Goal: Information Seeking & Learning: Learn about a topic

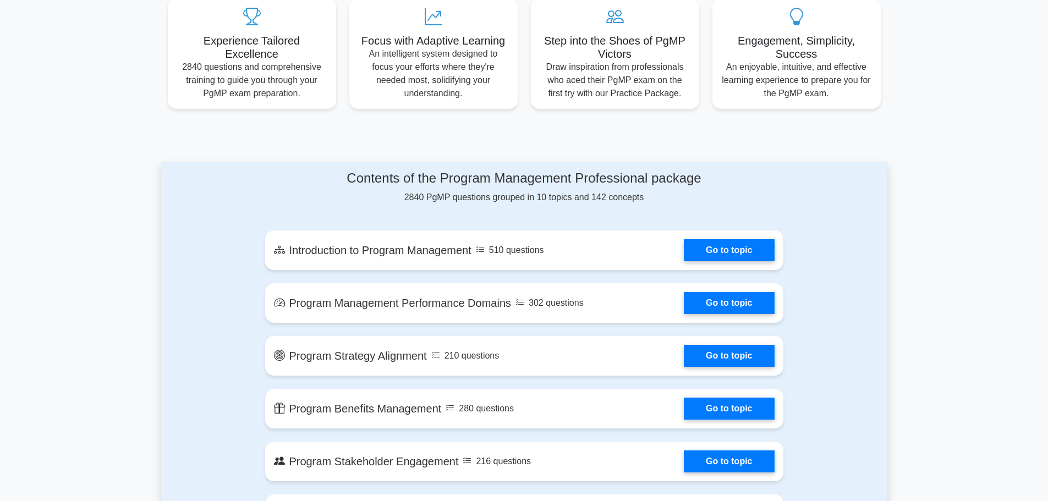
scroll to position [495, 0]
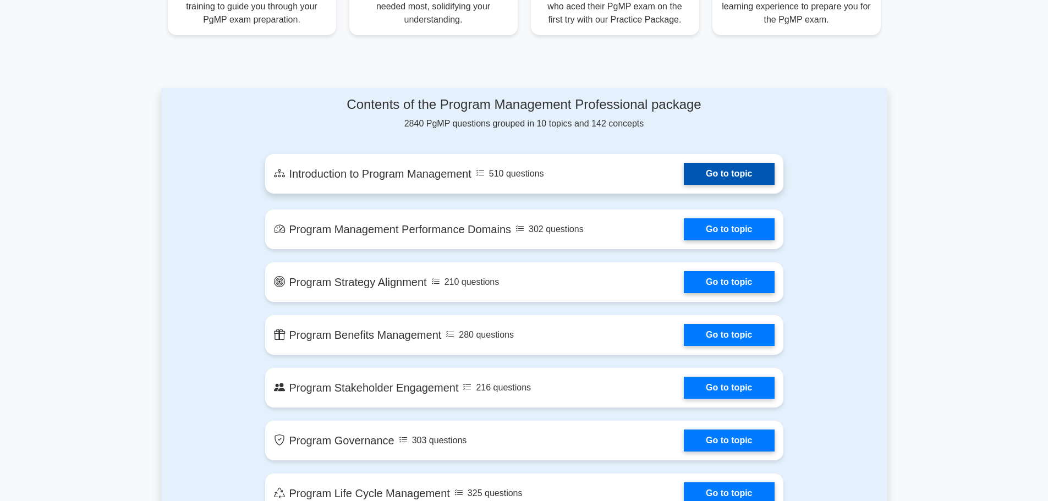
click at [694, 165] on link "Go to topic" at bounding box center [729, 174] width 90 height 22
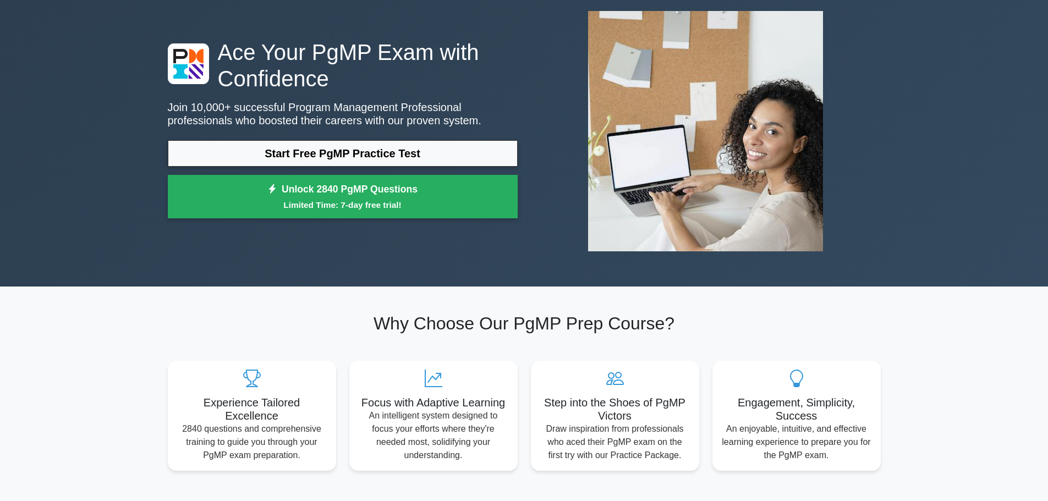
scroll to position [0, 0]
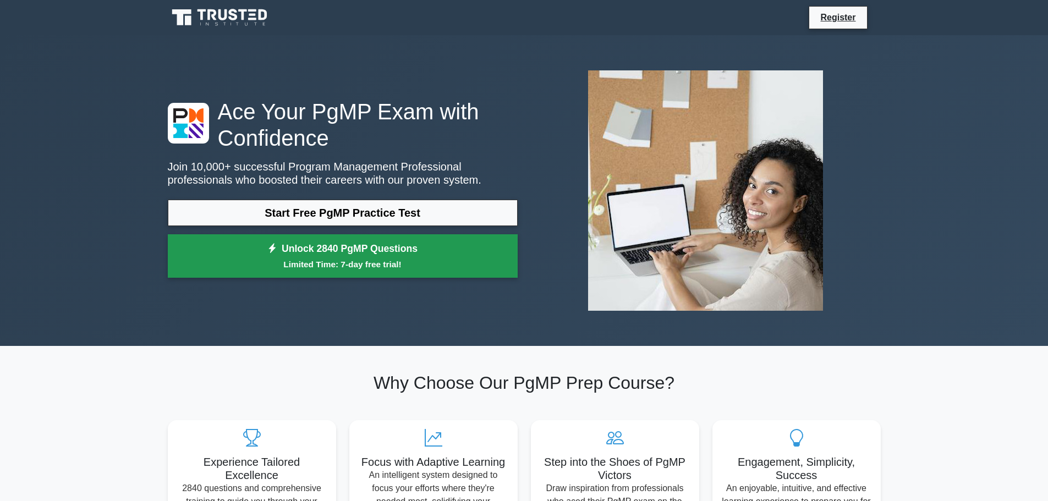
click at [363, 246] on link "Unlock 2840 PgMP Questions Limited Time: 7-day free trial!" at bounding box center [343, 256] width 350 height 44
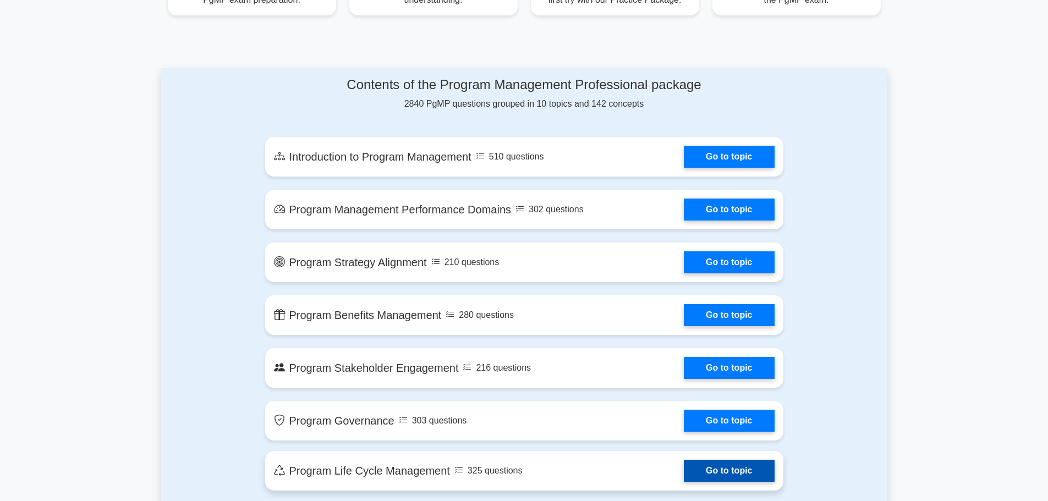
scroll to position [495, 0]
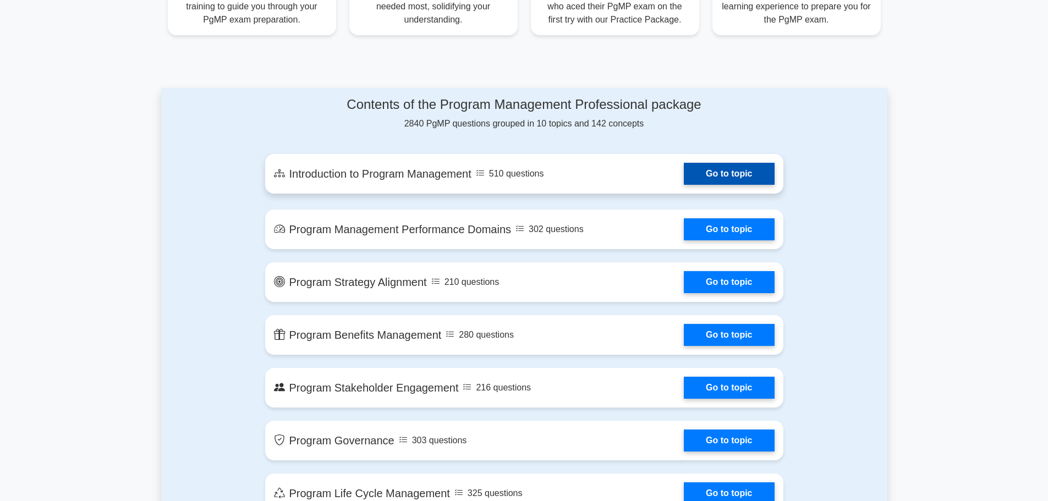
click at [730, 171] on link "Go to topic" at bounding box center [729, 174] width 90 height 22
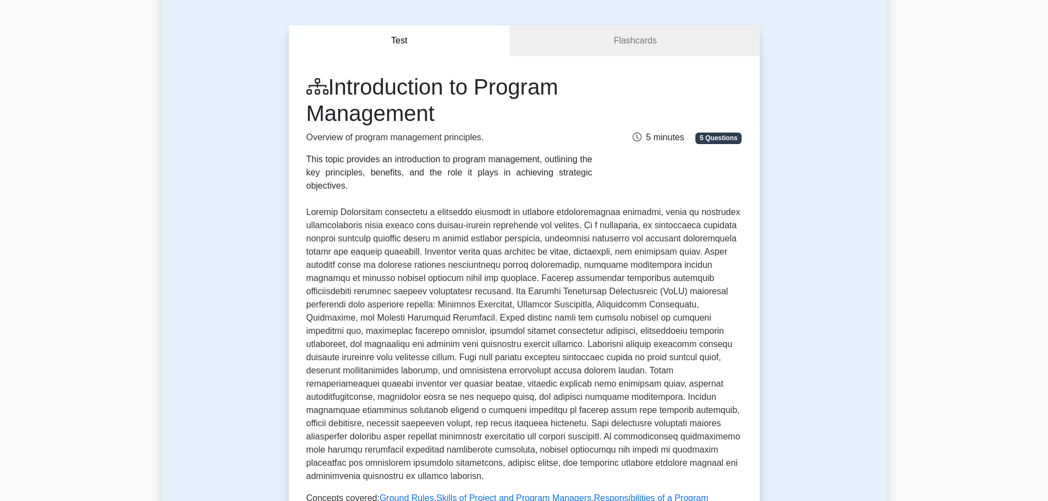
scroll to position [55, 0]
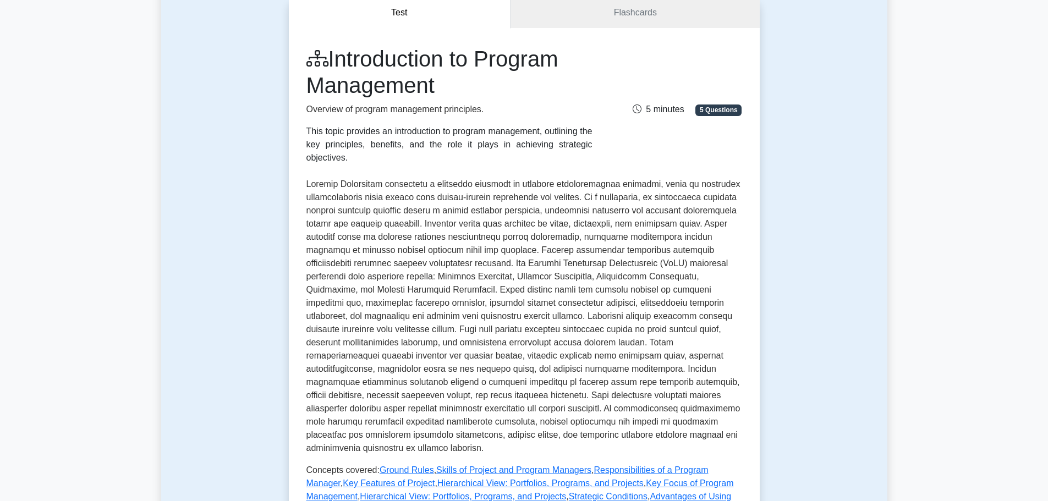
scroll to position [55, 0]
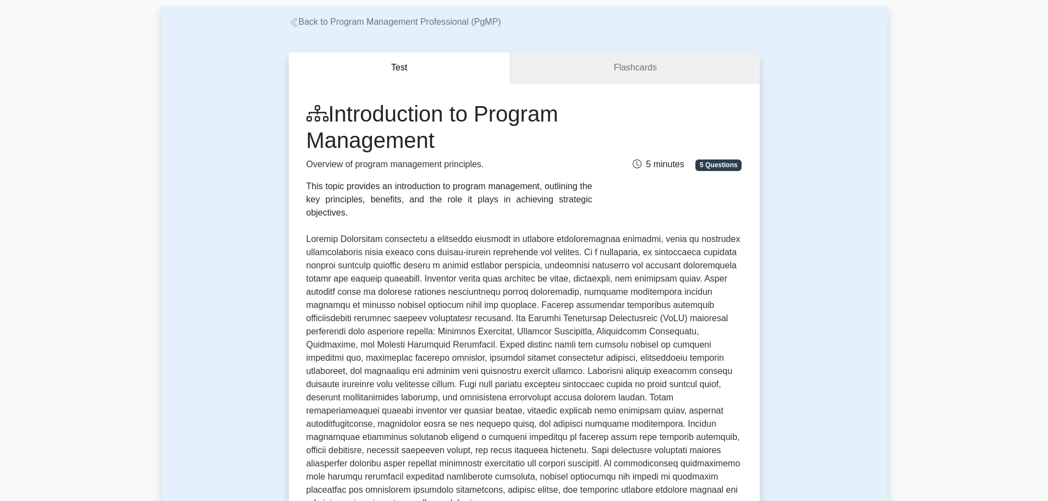
click at [645, 73] on link "Flashcards" at bounding box center [634, 67] width 249 height 31
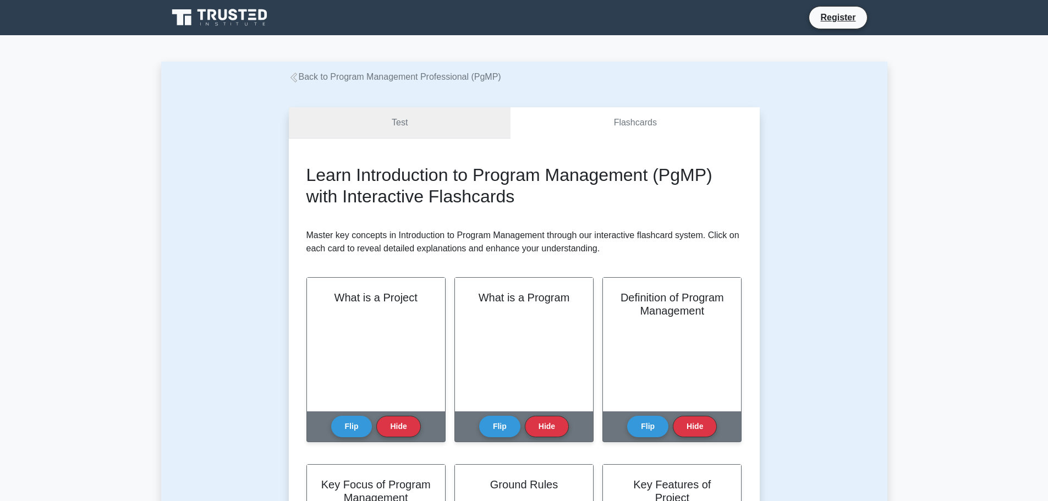
click at [405, 122] on link "Test" at bounding box center [400, 122] width 222 height 31
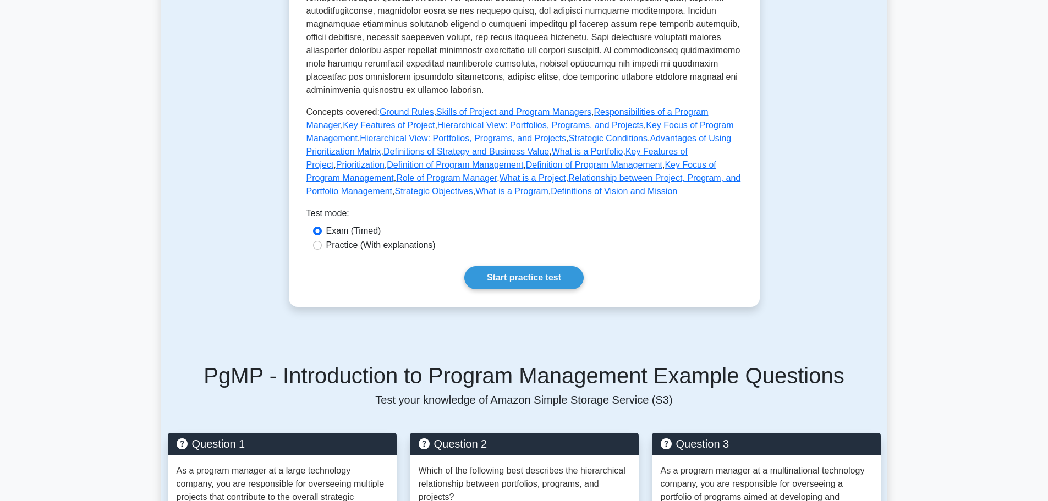
scroll to position [495, 0]
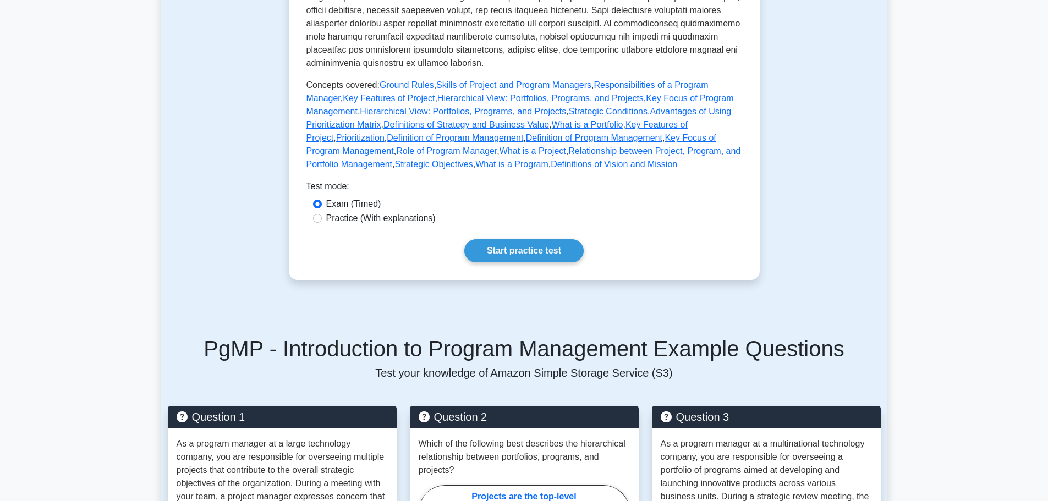
click at [405, 212] on label "Practice (With explanations)" at bounding box center [380, 218] width 109 height 13
click at [322, 214] on input "Practice (With explanations)" at bounding box center [317, 218] width 9 height 9
radio input "true"
click at [362, 197] on label "Exam (Timed)" at bounding box center [353, 203] width 55 height 13
click at [322, 200] on input "Exam (Timed)" at bounding box center [317, 204] width 9 height 9
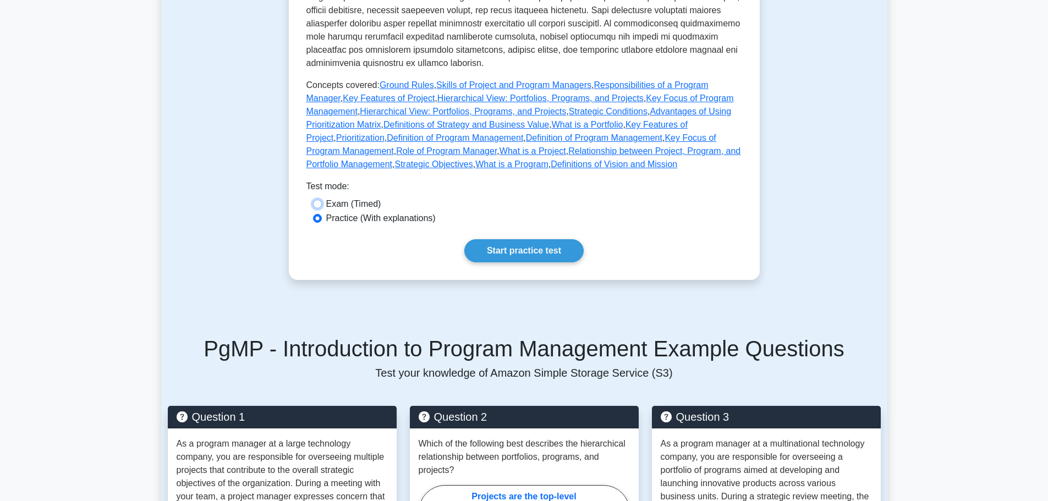
radio input "true"
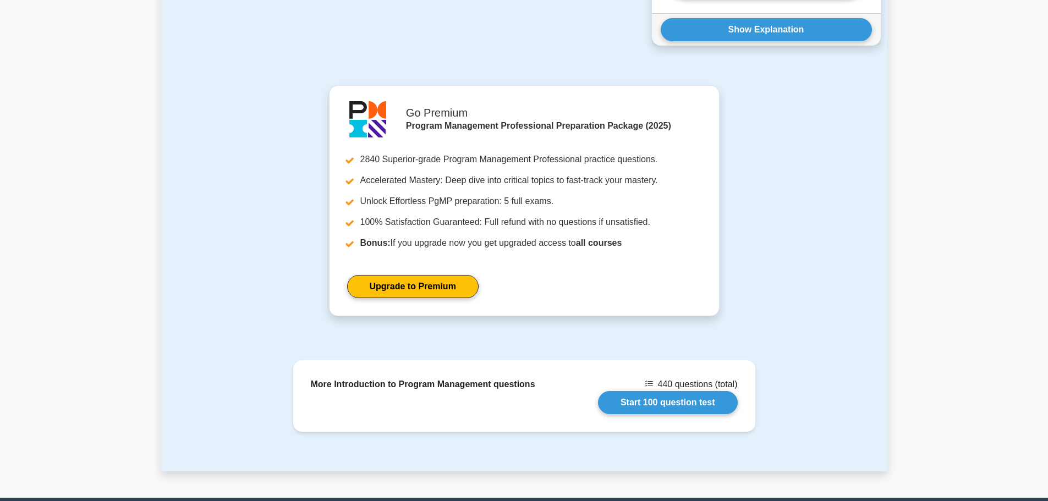
scroll to position [1485, 0]
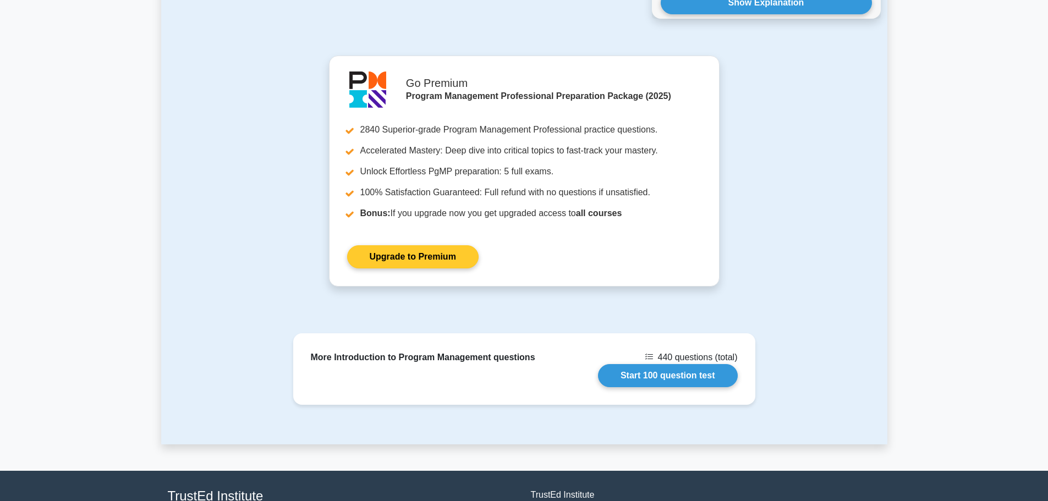
click at [438, 245] on link "Upgrade to Premium" at bounding box center [412, 256] width 131 height 23
